Goal: Task Accomplishment & Management: Use online tool/utility

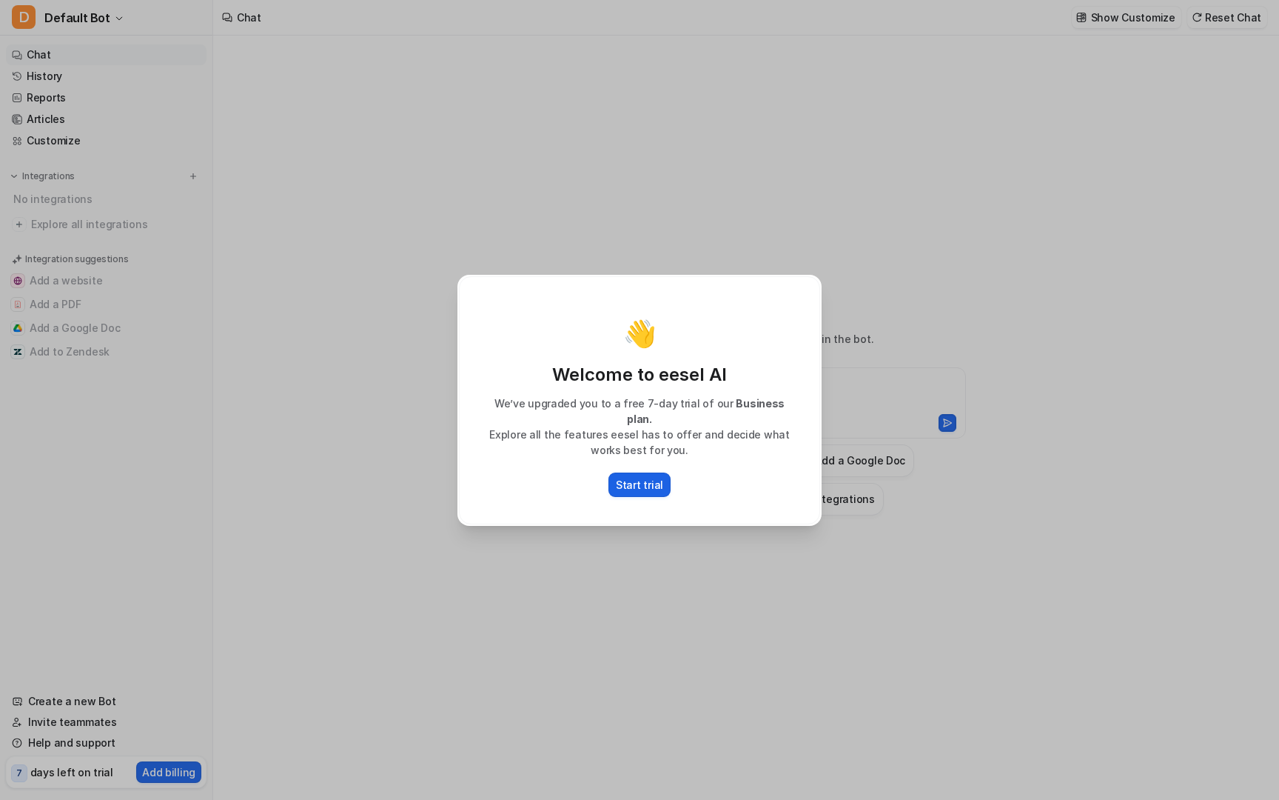
type textarea "**********"
click at [653, 477] on p "Start trial" at bounding box center [639, 485] width 47 height 16
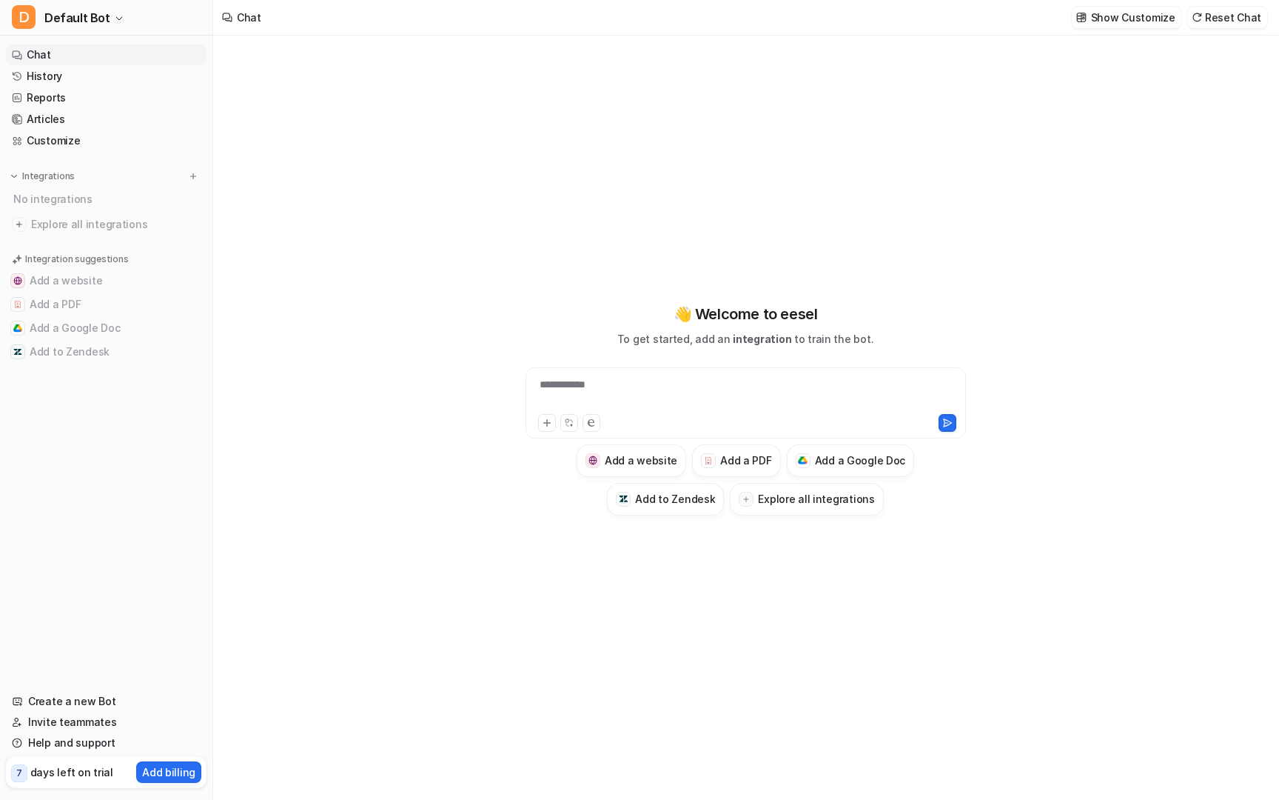
click at [564, 386] on div "**********" at bounding box center [745, 394] width 433 height 34
click at [876, 449] on button "Add a Google Doc" at bounding box center [851, 460] width 128 height 33
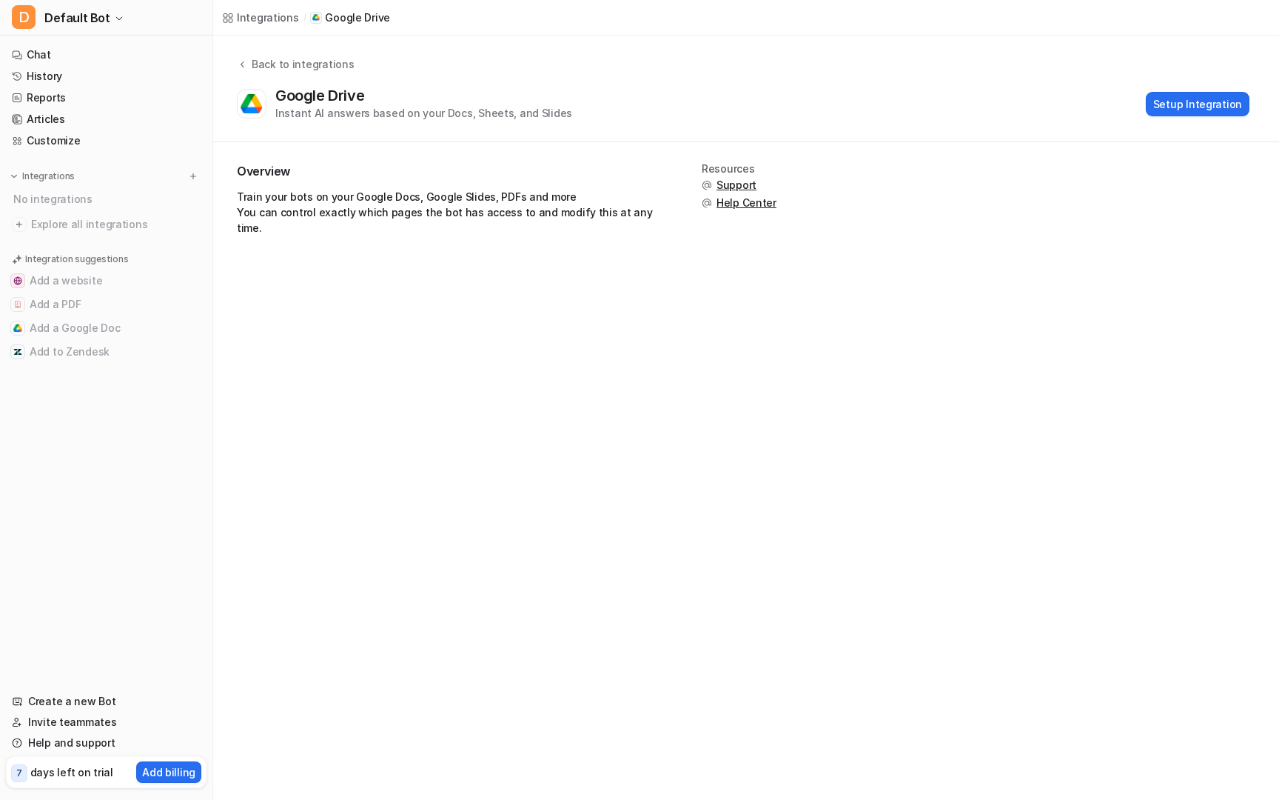
click at [874, 466] on div "Integrations / Google Drive Back to integrations Google Drive Instant AI answer…" at bounding box center [639, 400] width 1279 height 800
click at [1203, 94] on button "Setup Integration" at bounding box center [1198, 104] width 104 height 24
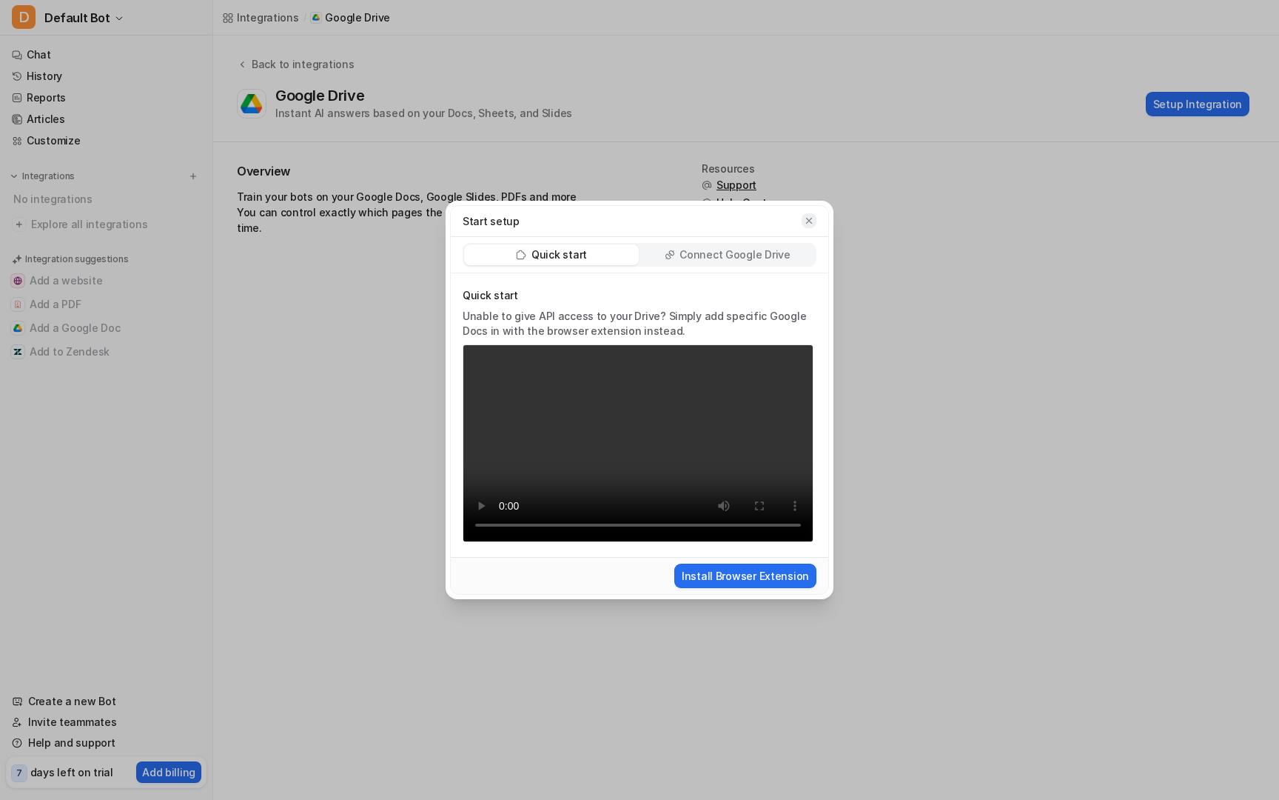
click at [805, 215] on button "button" at bounding box center [809, 220] width 15 height 15
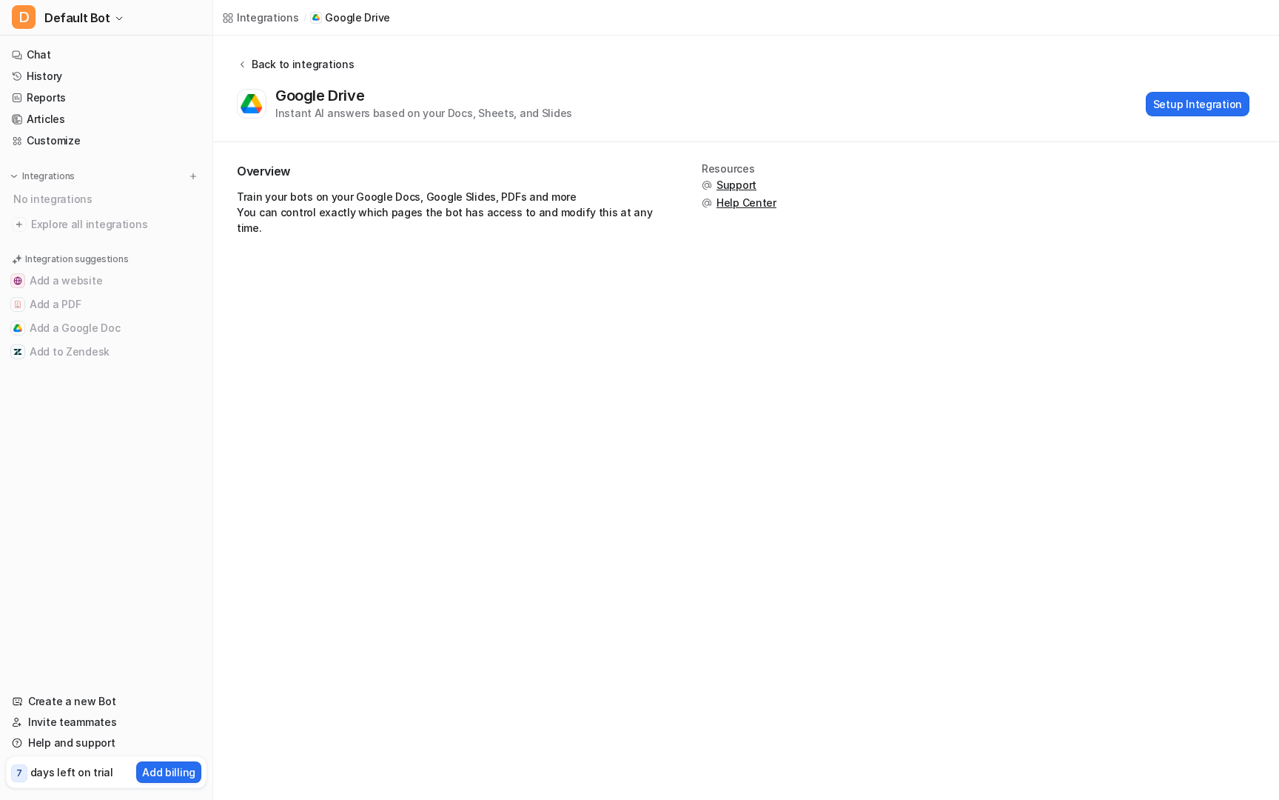
click at [247, 61] on icon at bounding box center [242, 63] width 10 height 11
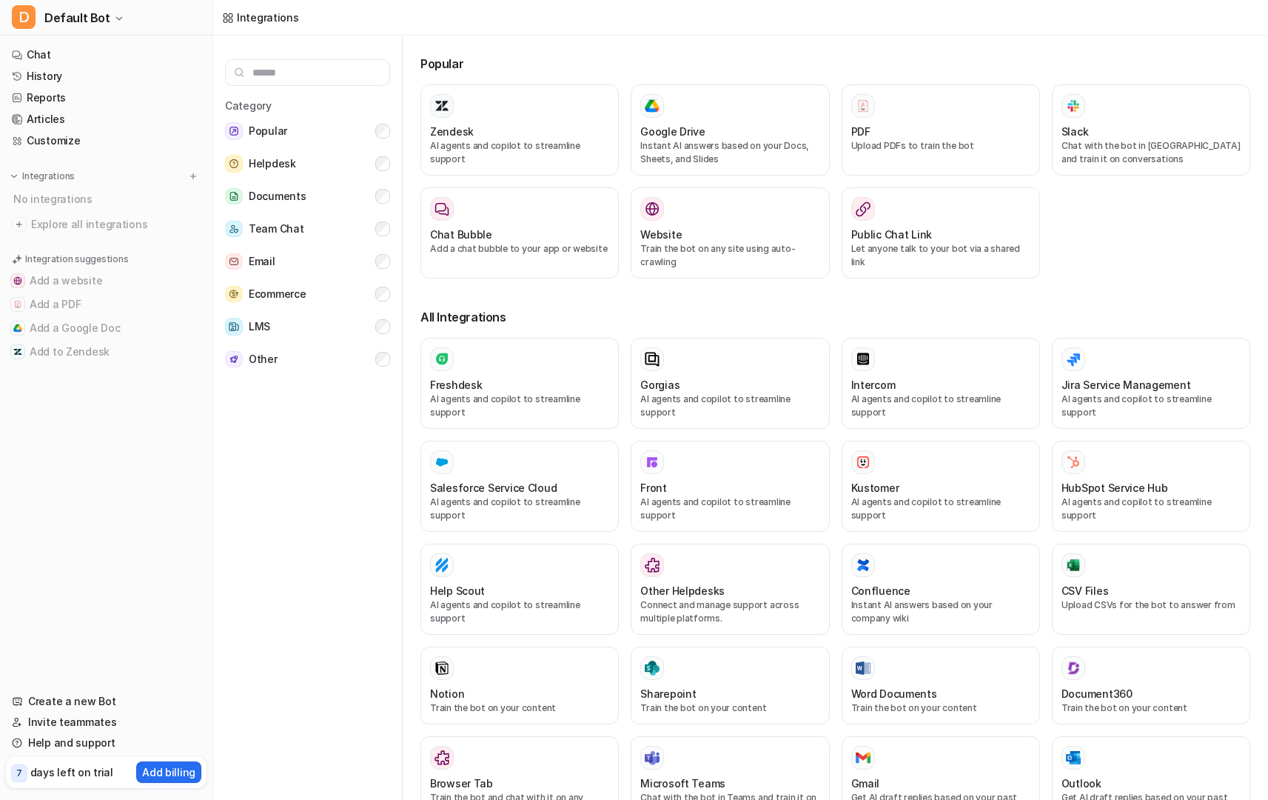
click at [107, 580] on nav "Chat History Reports Articles Customize Integrations No integrations Explore al…" at bounding box center [106, 359] width 212 height 640
click at [101, 15] on span "Default Bot" at bounding box center [77, 17] width 66 height 21
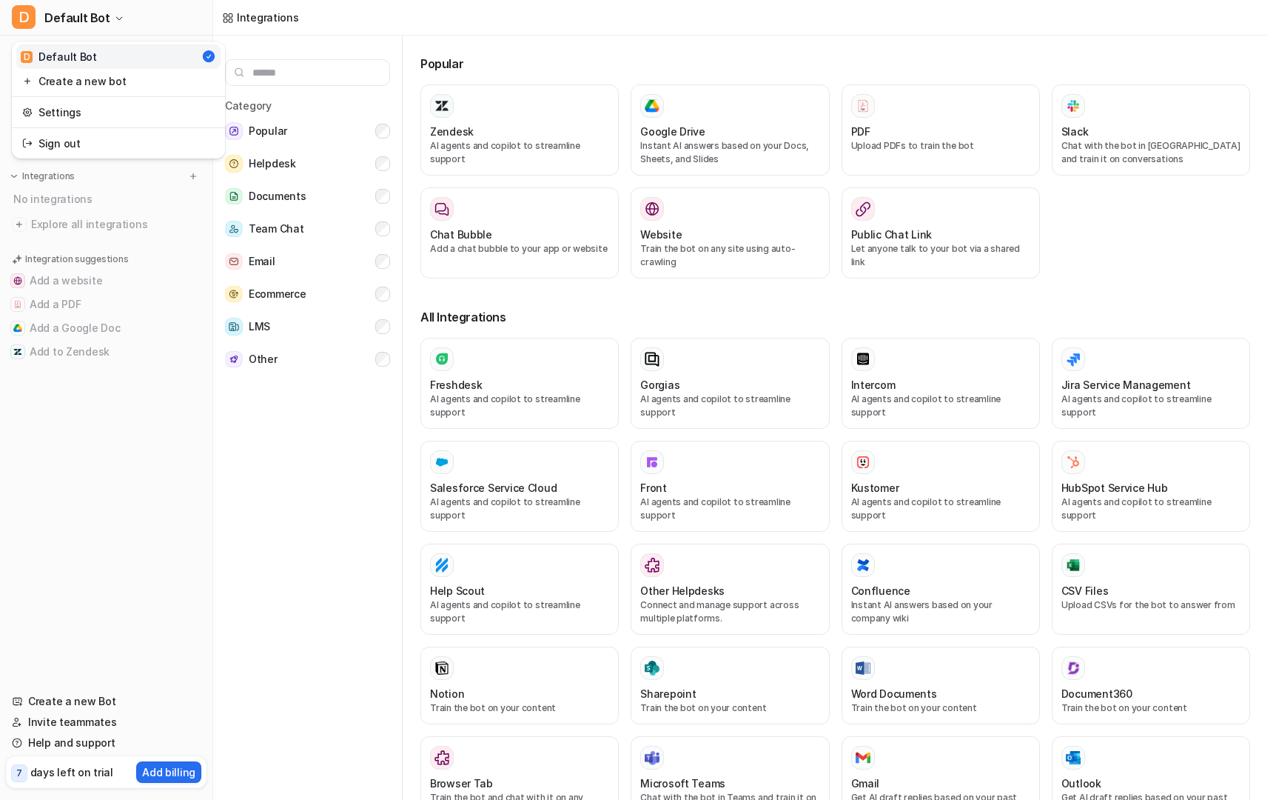
click at [349, 588] on div "D Default Bot D Default Bot Create a new bot Settings Sign out Chat History Rep…" at bounding box center [634, 400] width 1268 height 800
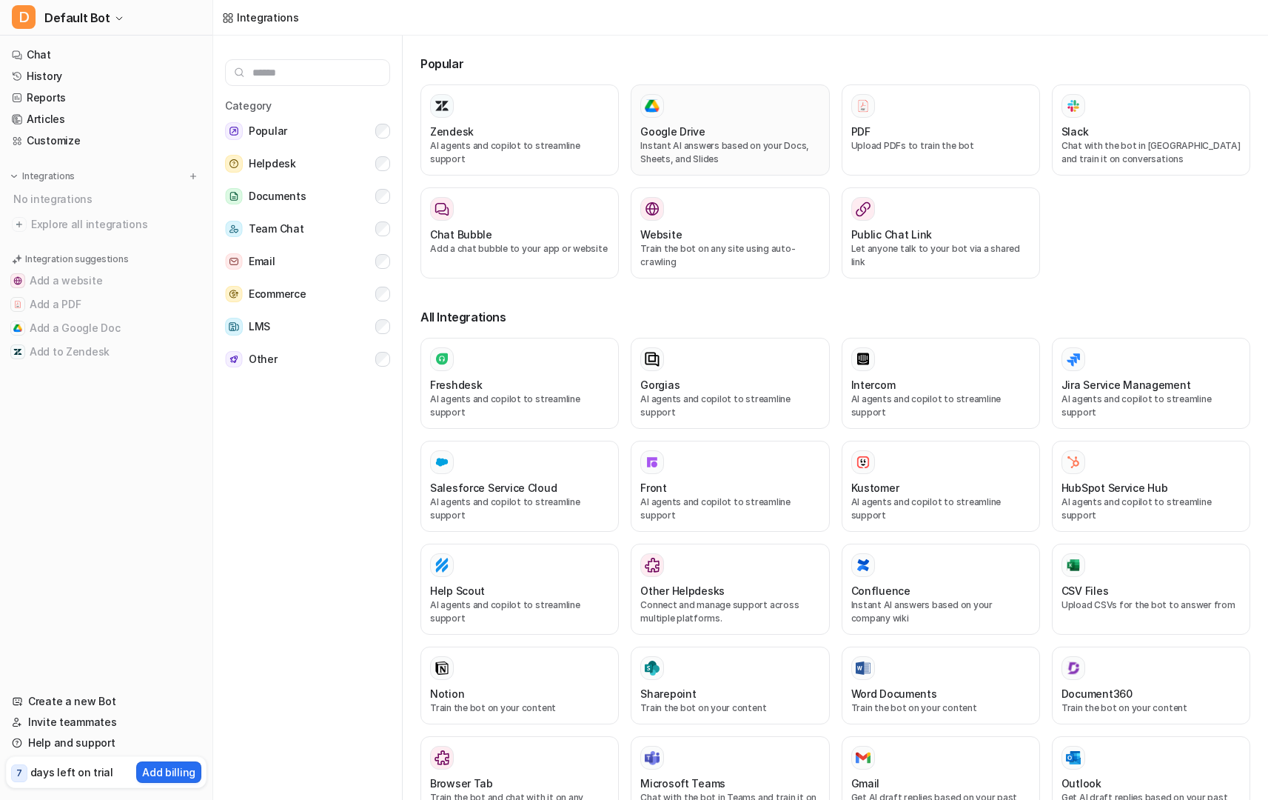
click at [737, 150] on p "Instant AI answers based on your Docs, Sheets, and Slides" at bounding box center [729, 152] width 179 height 27
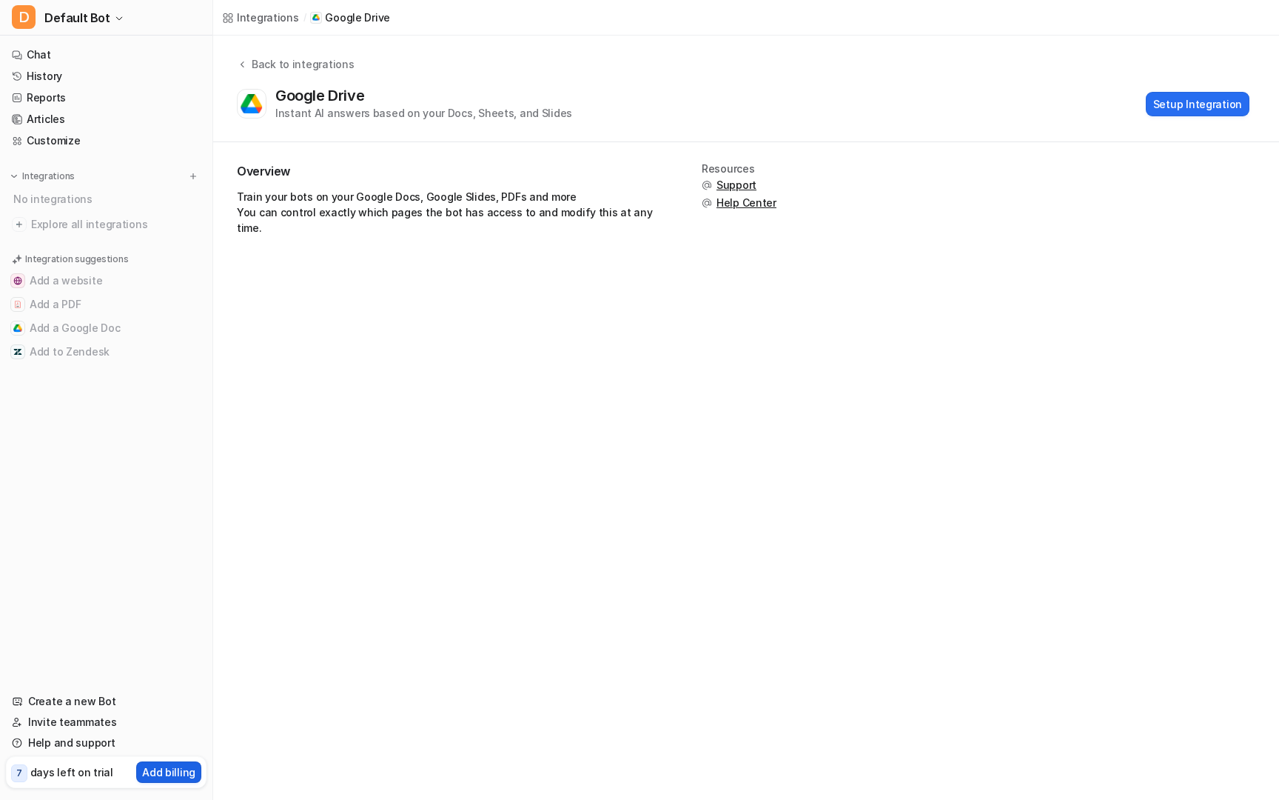
click at [155, 774] on p "Add billing" at bounding box center [168, 772] width 53 height 16
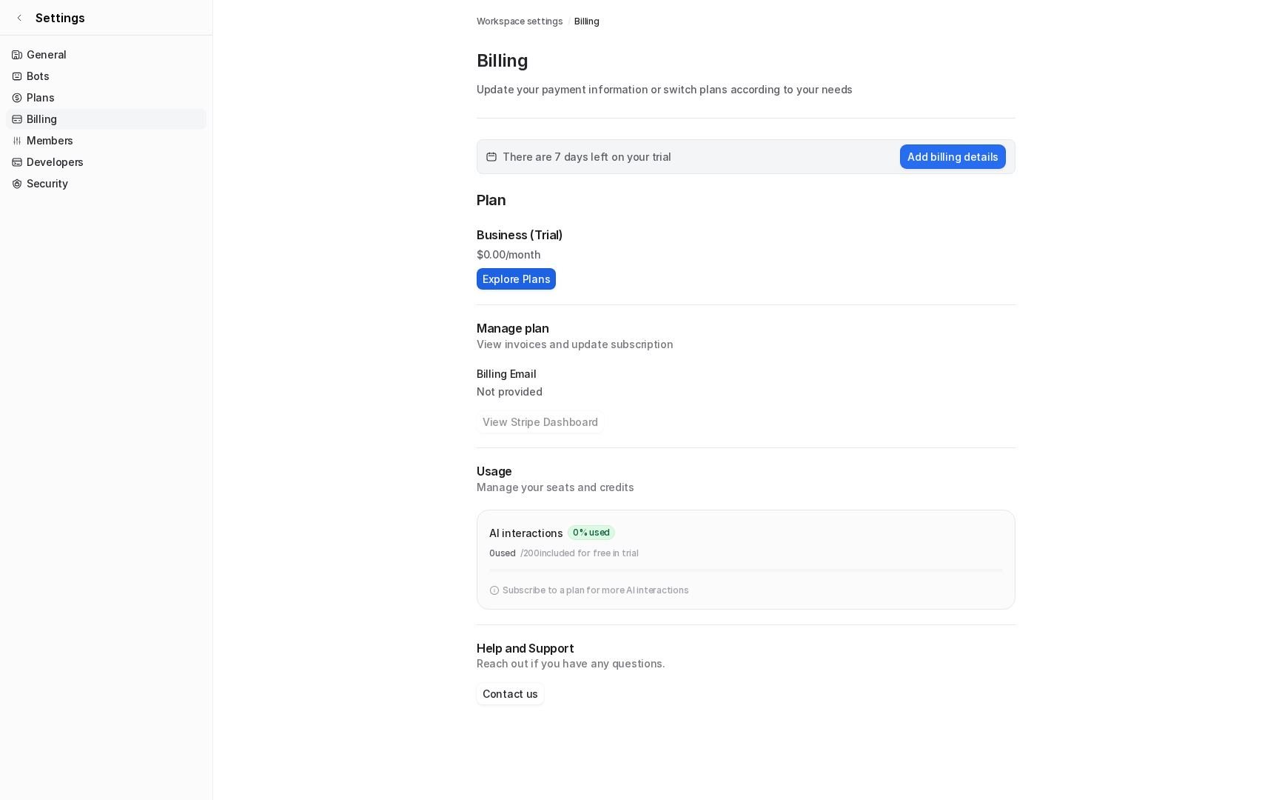
click at [505, 287] on button "Explore Plans" at bounding box center [516, 278] width 79 height 21
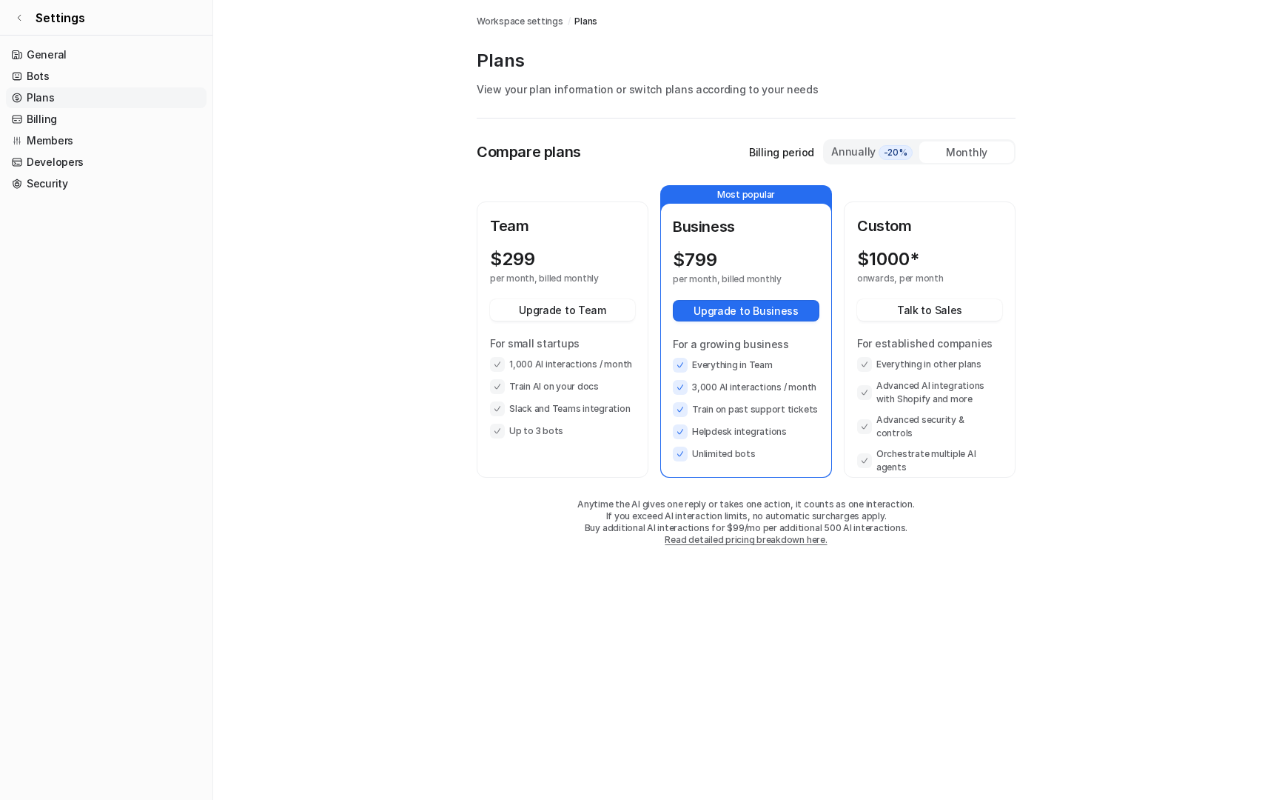
click at [580, 241] on div "Team $ 299 per month, billed monthly Upgrade to Team For small startups 1,000 A…" at bounding box center [562, 327] width 145 height 224
click at [27, 19] on link "Settings" at bounding box center [106, 18] width 212 height 36
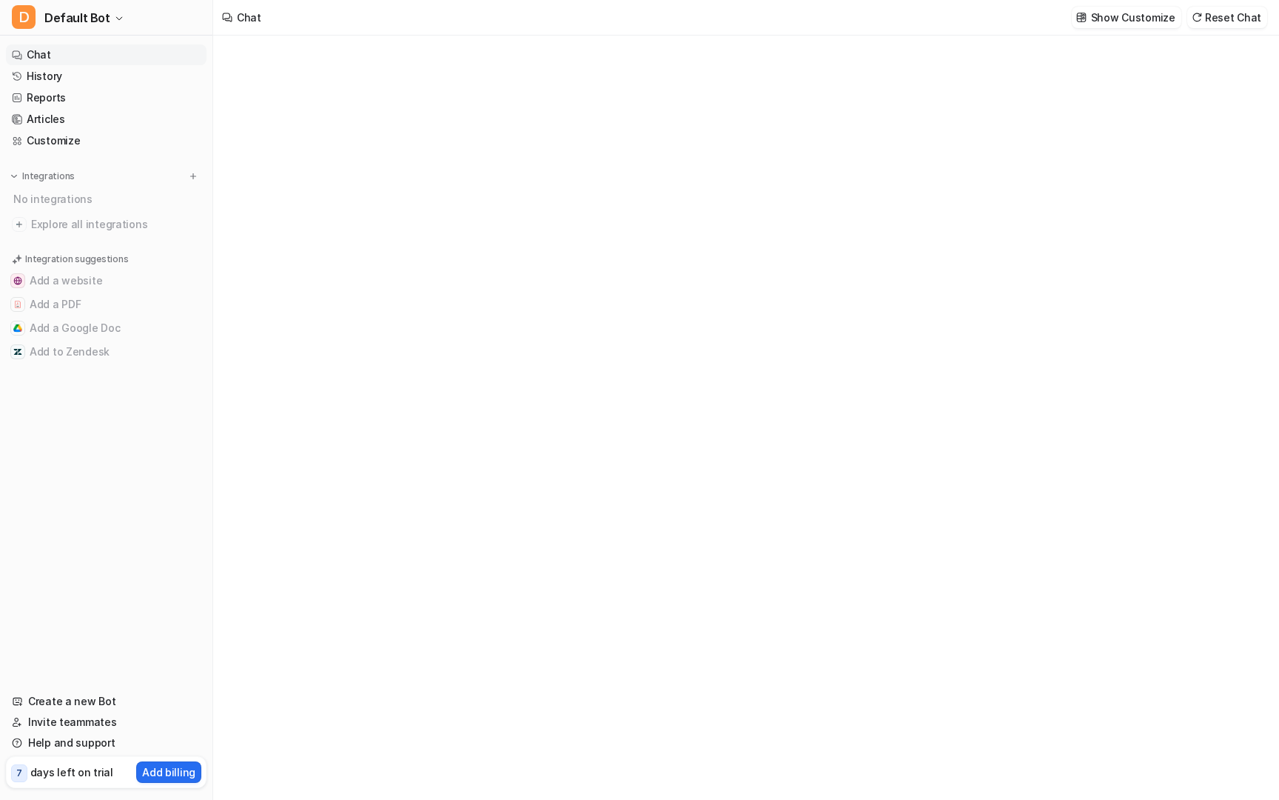
type textarea "**********"
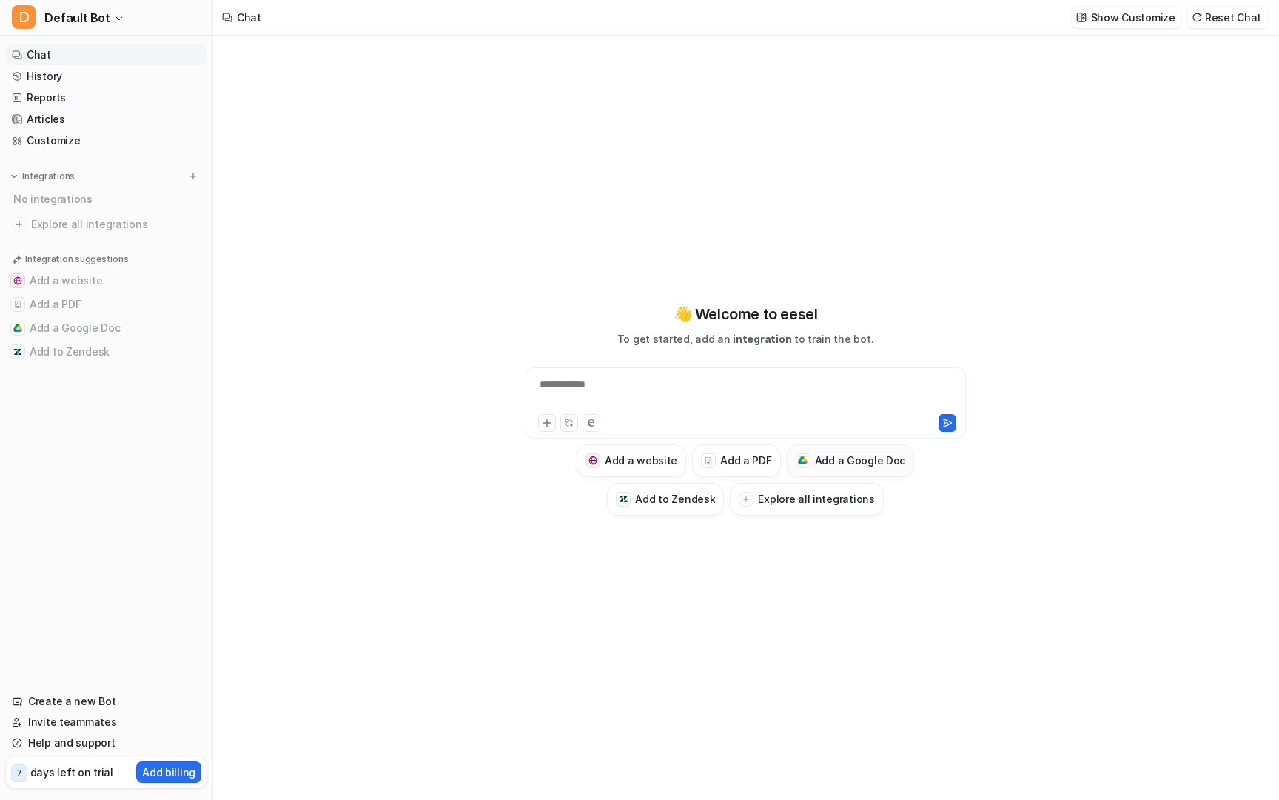
click at [883, 450] on button "Add a Google Doc" at bounding box center [851, 460] width 128 height 33
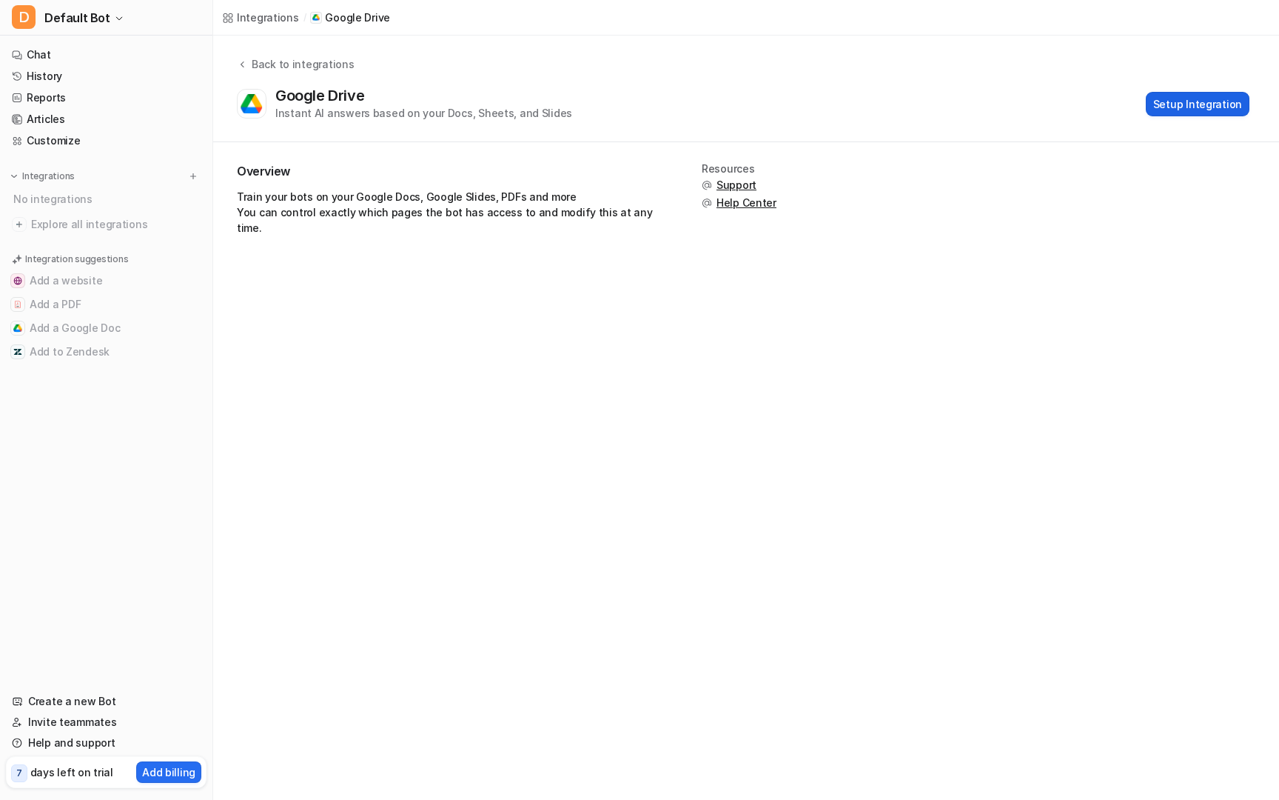
click at [1214, 92] on button "Setup Integration" at bounding box center [1198, 104] width 104 height 24
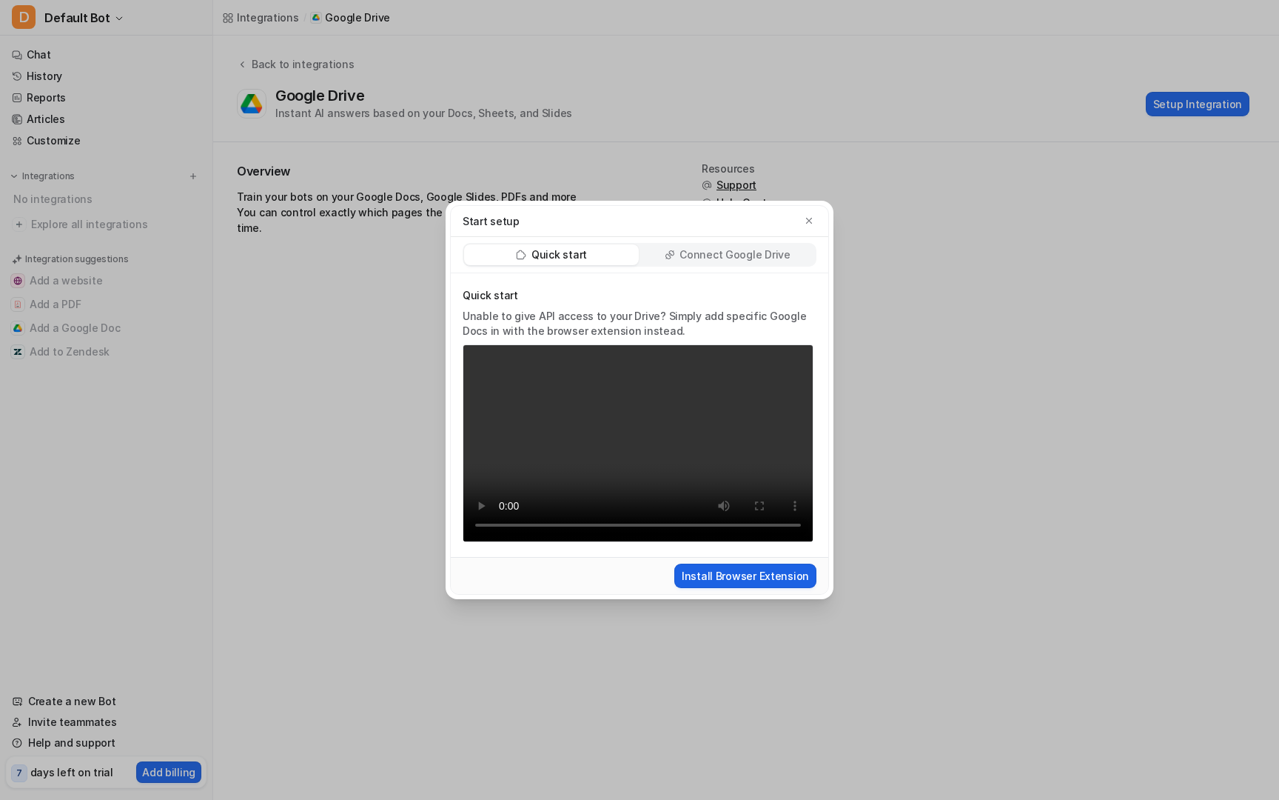
click at [789, 569] on button "Install Browser Extension" at bounding box center [746, 575] width 142 height 24
